Goal: Navigation & Orientation: Find specific page/section

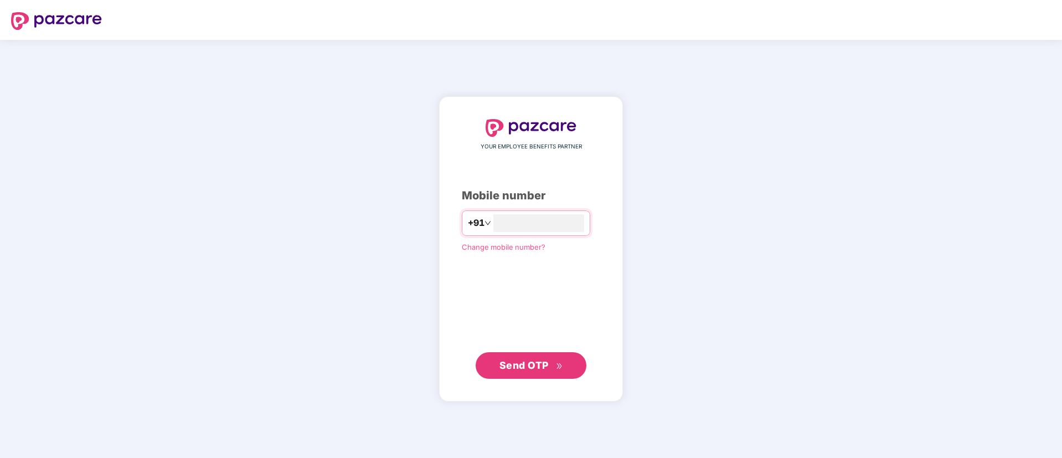
type input "**********"
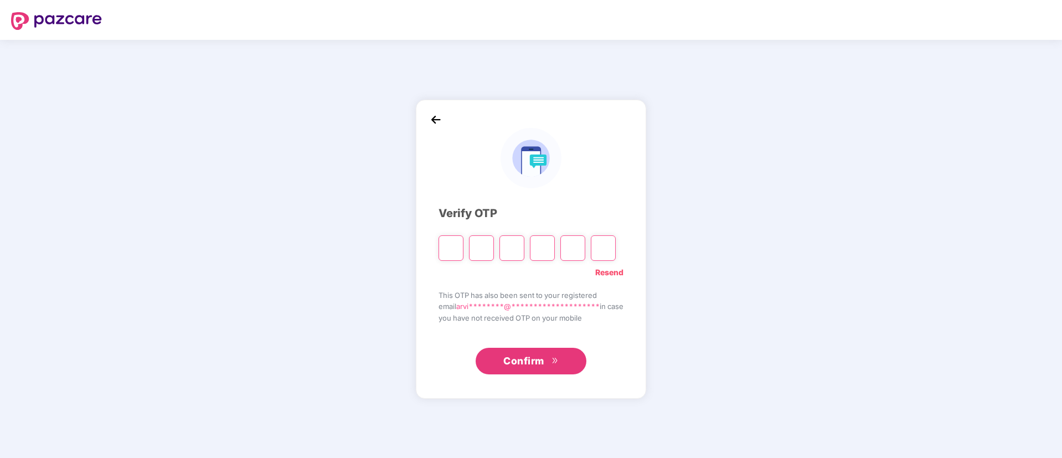
type input "*"
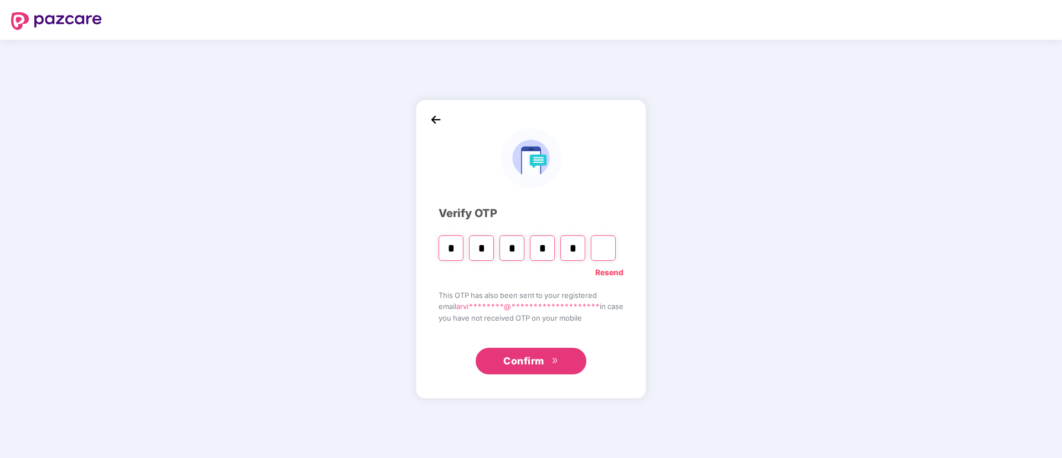
type input "*"
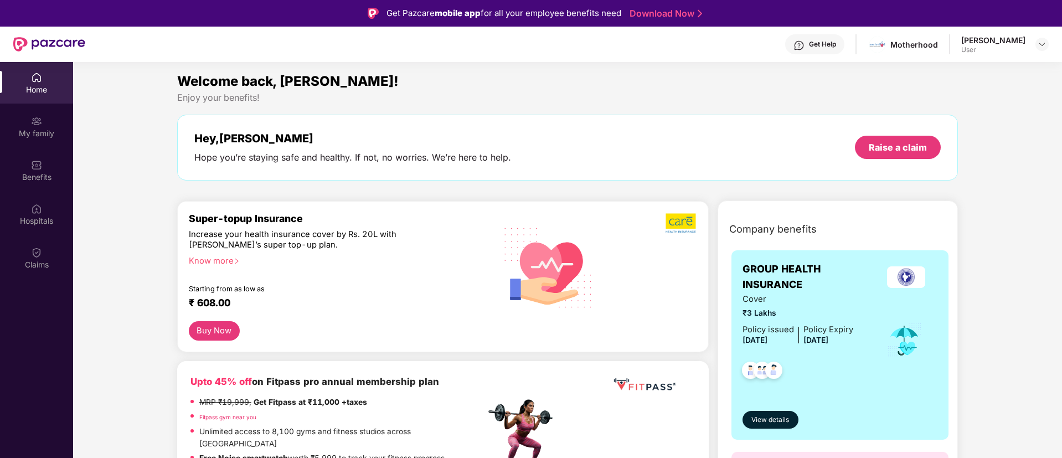
click at [830, 40] on div "Get Help" at bounding box center [822, 44] width 27 height 9
